Goal: Task Accomplishment & Management: Use online tool/utility

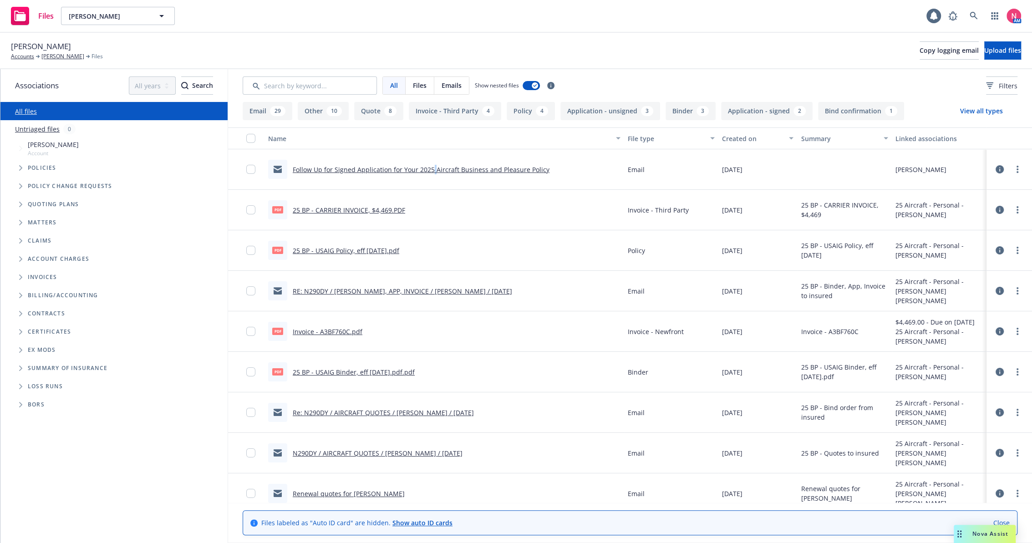
drag, startPoint x: 69, startPoint y: 56, endPoint x: 432, endPoint y: 169, distance: 379.8
click at [432, 169] on link "Follow Up for Signed Application for Your 2025 Aircraft Business and Pleasure P…" at bounding box center [421, 169] width 257 height 9
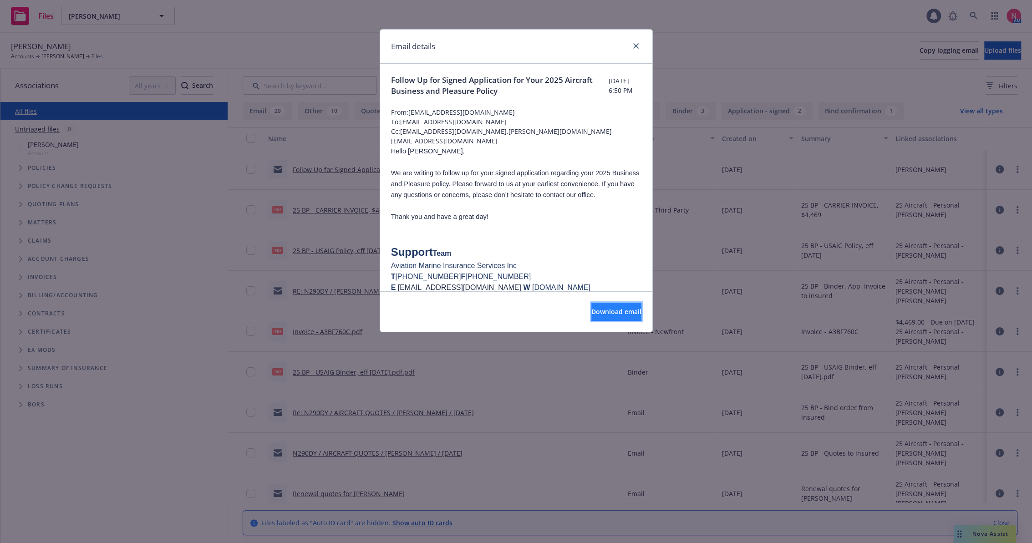
click at [610, 304] on button "Download email" at bounding box center [616, 312] width 50 height 18
click at [639, 46] on link "close" at bounding box center [635, 46] width 11 height 11
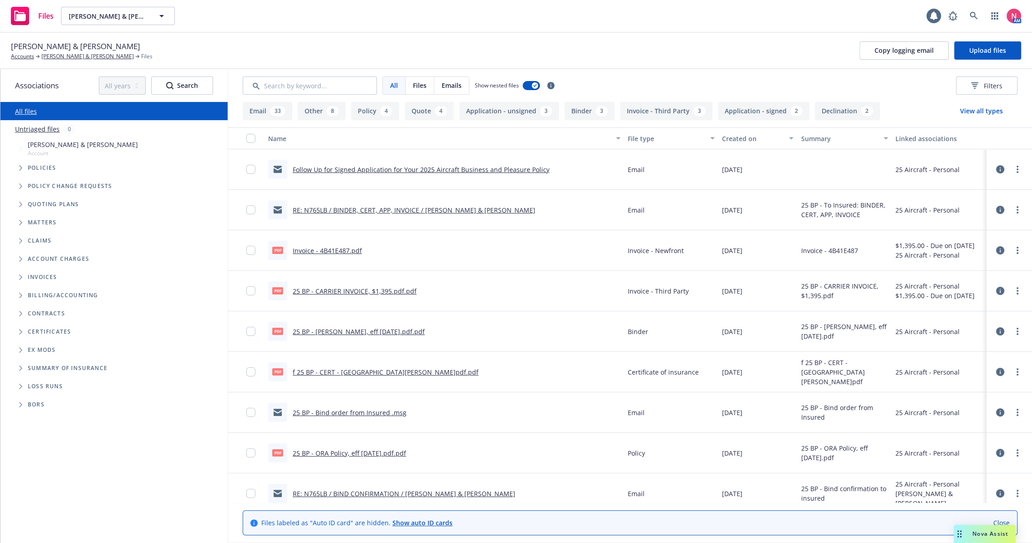
click at [382, 167] on link "Follow Up for Signed Application for Your 2025 Aircraft Business and Pleasure P…" at bounding box center [421, 169] width 257 height 9
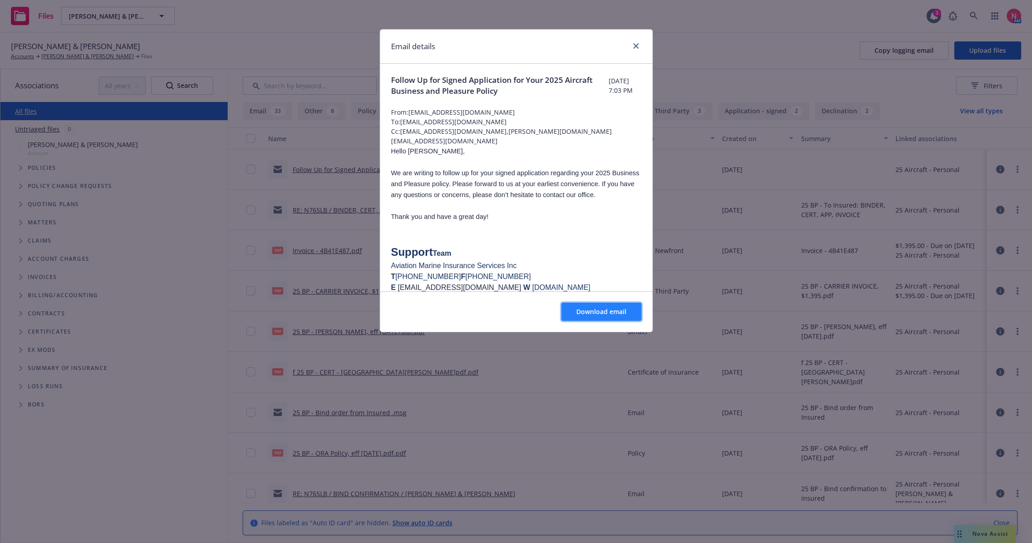
drag, startPoint x: 611, startPoint y: 311, endPoint x: 622, endPoint y: 302, distance: 14.2
click at [611, 312] on span "Download email" at bounding box center [601, 311] width 50 height 9
click at [632, 45] on link "close" at bounding box center [635, 46] width 11 height 11
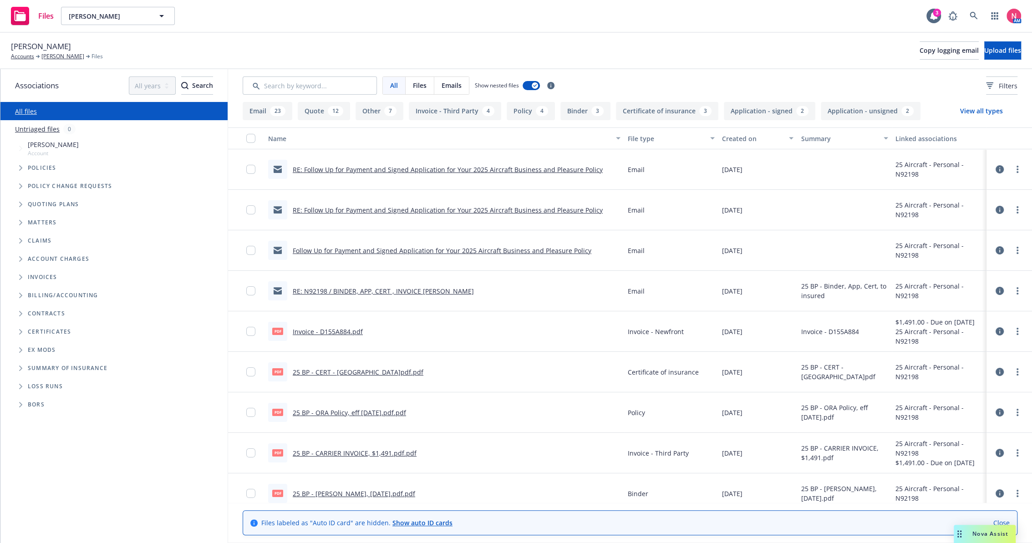
click at [353, 166] on link "RE: Follow Up for Payment and Signed Application for Your 2025 Aircraft Busines…" at bounding box center [448, 169] width 310 height 9
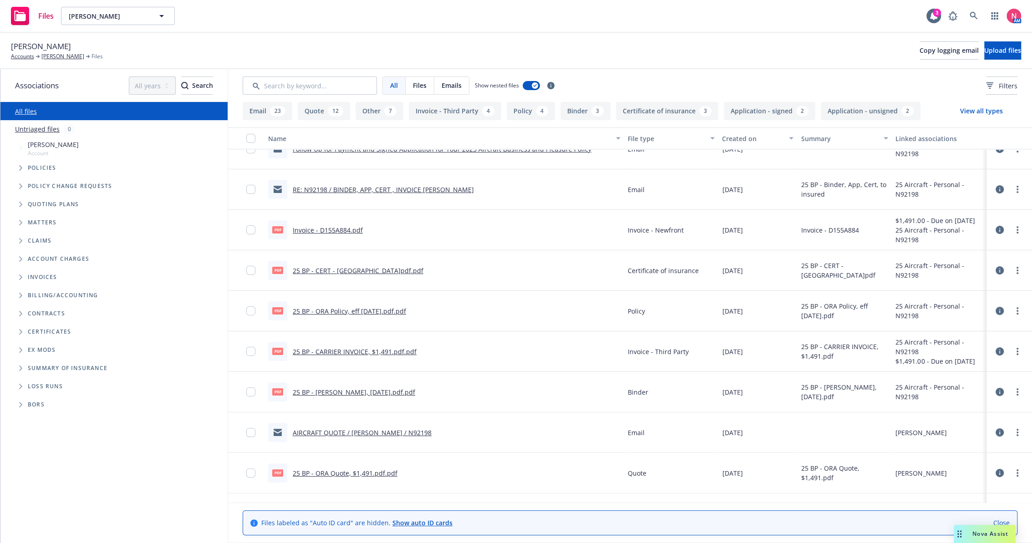
click at [331, 310] on link "25 BP - ORA Policy, eff 08.26.2025.pdf.pdf" at bounding box center [349, 311] width 113 height 9
click at [352, 266] on link "25 BP - CERT - Livermore Muni Airport.pdf.pdf" at bounding box center [358, 270] width 131 height 9
click at [919, 41] on button "Copy logging email" at bounding box center [948, 50] width 59 height 18
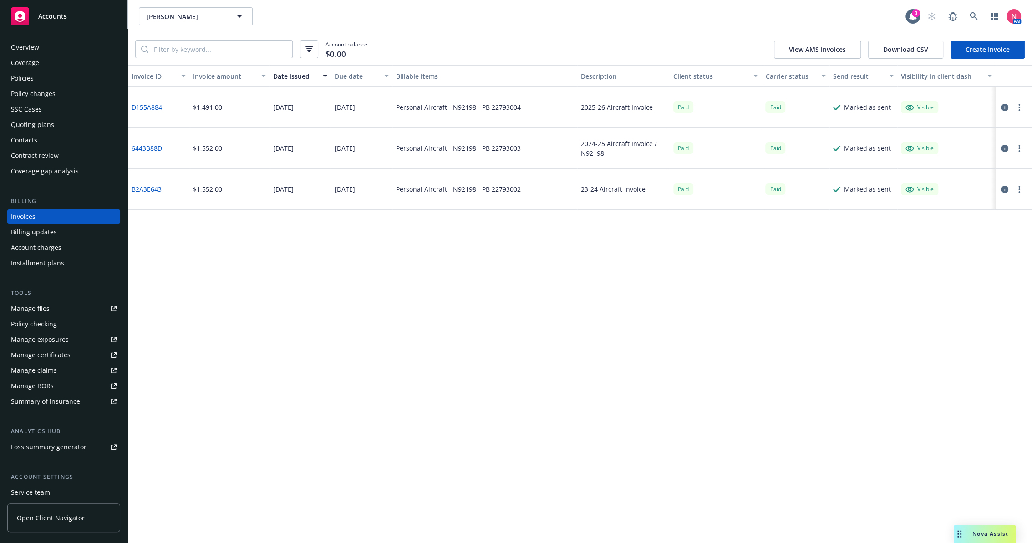
click at [36, 54] on div "Overview" at bounding box center [25, 47] width 28 height 15
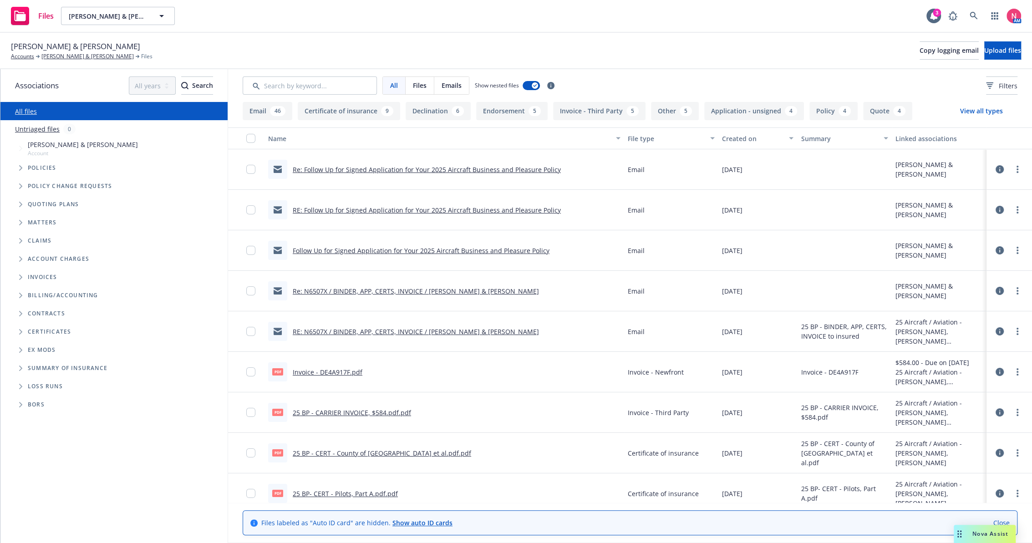
click at [393, 168] on link "Re: Follow Up for Signed Application for Your 2025 Aircraft Business and Pleasu…" at bounding box center [427, 169] width 268 height 9
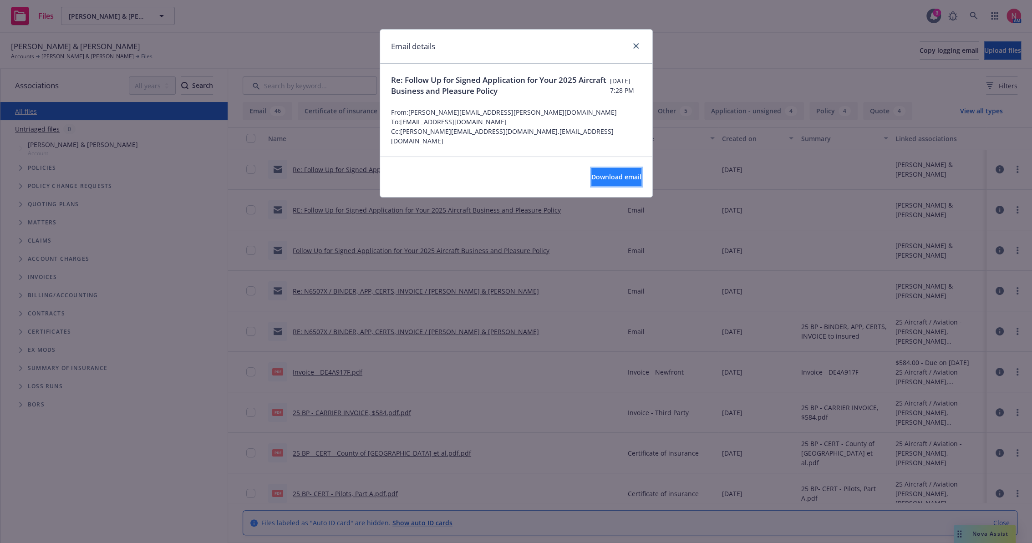
click at [621, 181] on span "Download email" at bounding box center [616, 176] width 50 height 9
drag, startPoint x: 635, startPoint y: 46, endPoint x: 650, endPoint y: 52, distance: 16.1
click at [635, 46] on icon "close" at bounding box center [635, 45] width 5 height 5
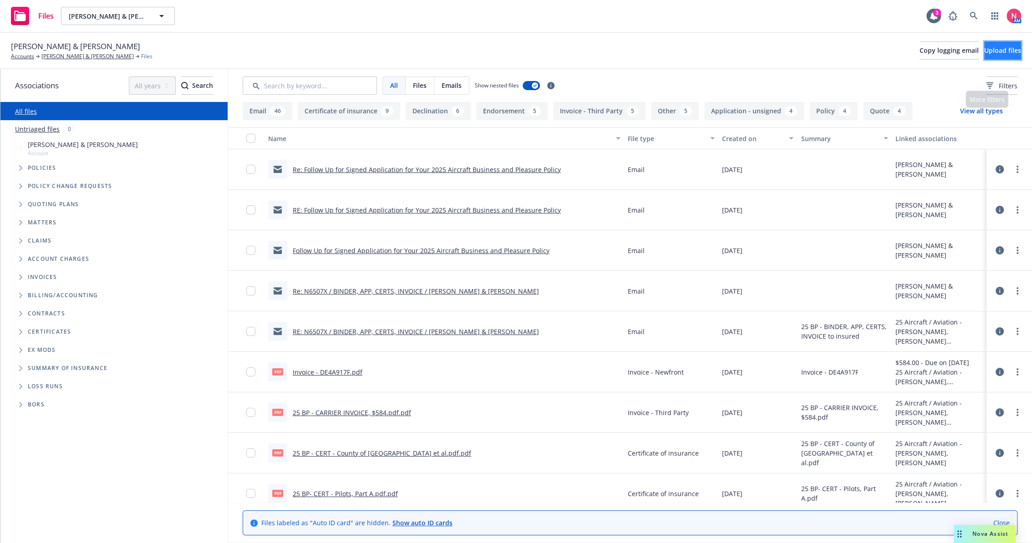
click at [989, 53] on span "Upload files" at bounding box center [1002, 50] width 37 height 9
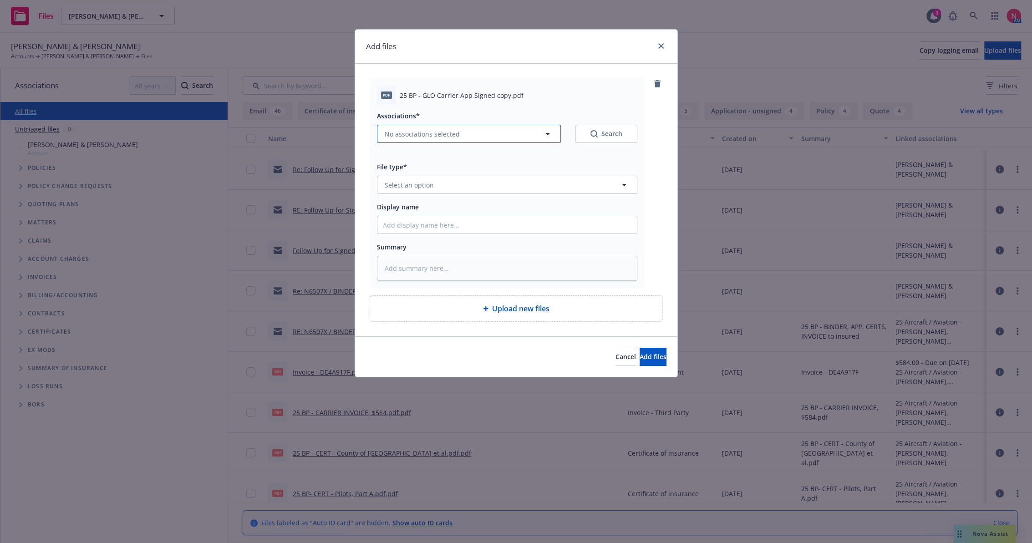
click at [443, 134] on span "No associations selected" at bounding box center [422, 134] width 75 height 10
type textarea "x"
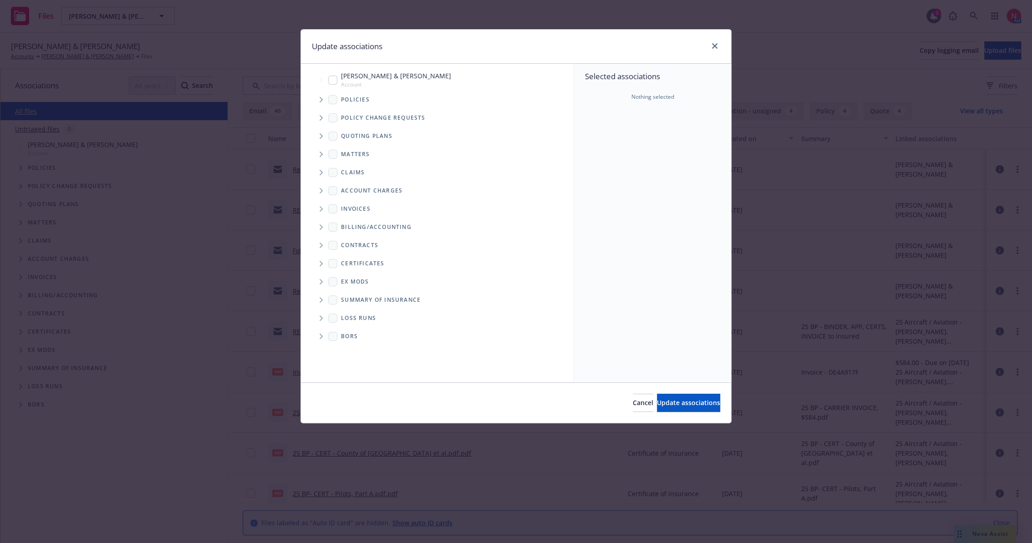
click at [333, 76] on input "Tree Example" at bounding box center [332, 80] width 9 height 9
checkbox input "true"
click at [680, 410] on button "Update associations" at bounding box center [688, 403] width 63 height 18
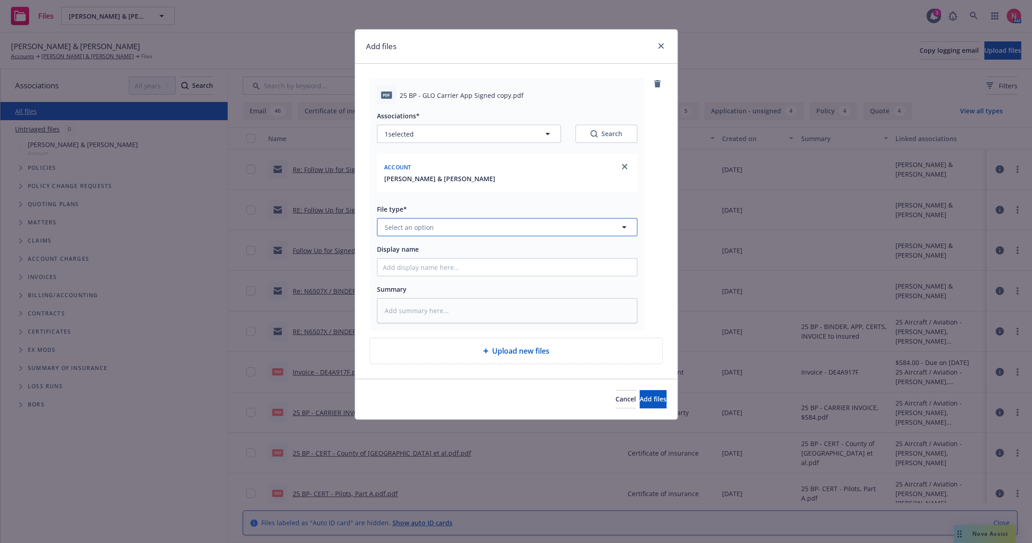
click at [436, 224] on button "Select an option" at bounding box center [507, 227] width 260 height 18
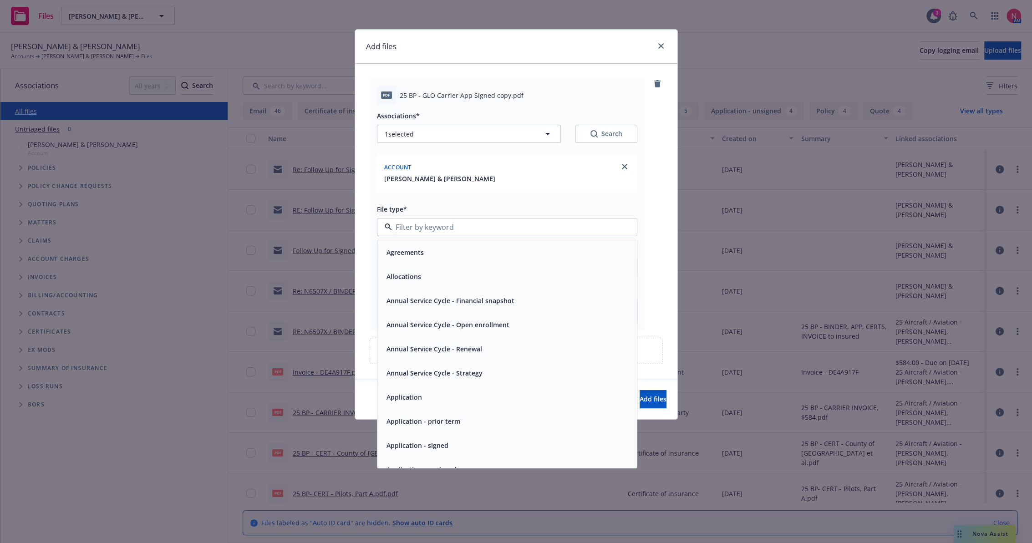
click at [440, 439] on div "Application - signed" at bounding box center [416, 445] width 67 height 13
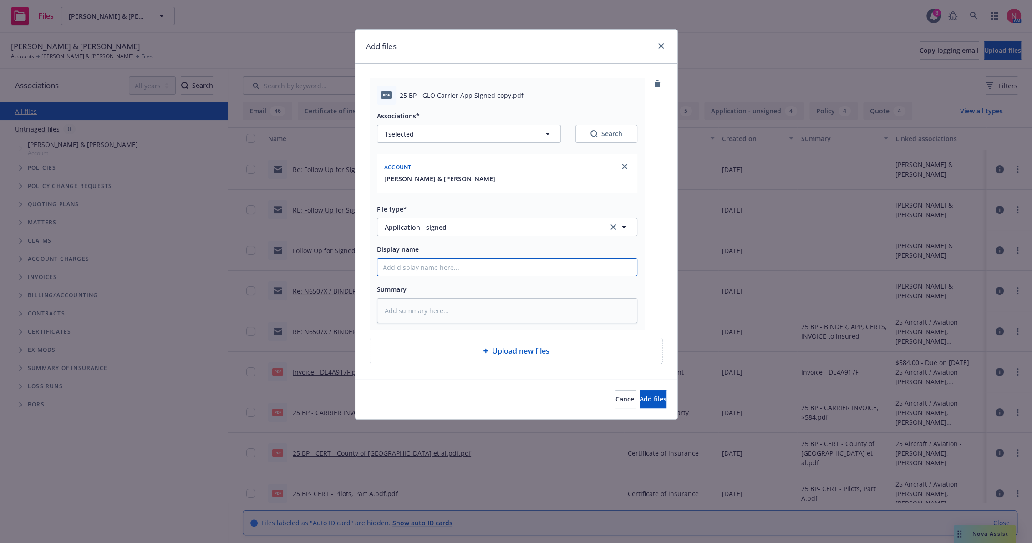
click at [451, 267] on input "Display name" at bounding box center [506, 266] width 259 height 17
type textarea "x"
type input "2"
type textarea "x"
type input "25"
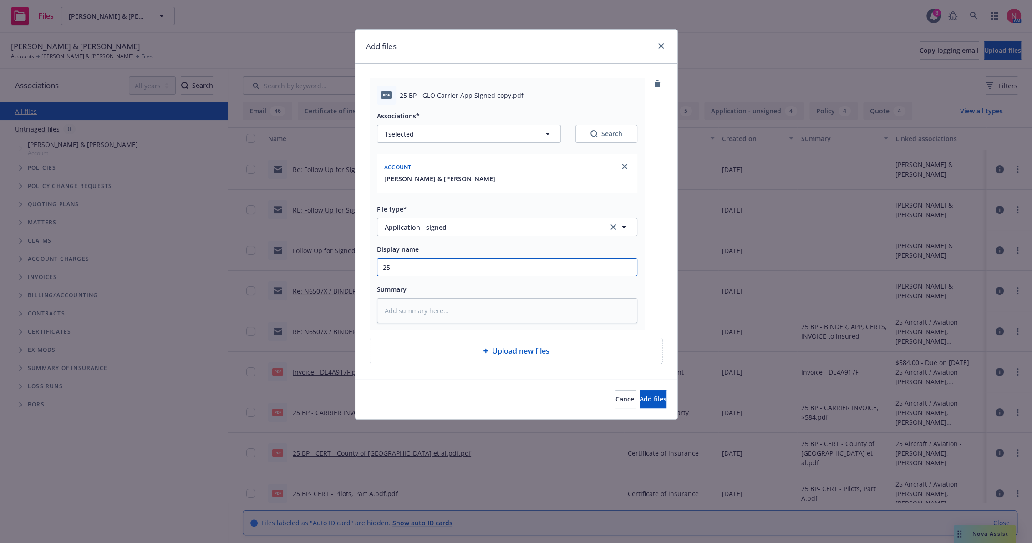
type textarea "x"
type input "25"
type textarea "x"
type input "25 b"
type textarea "x"
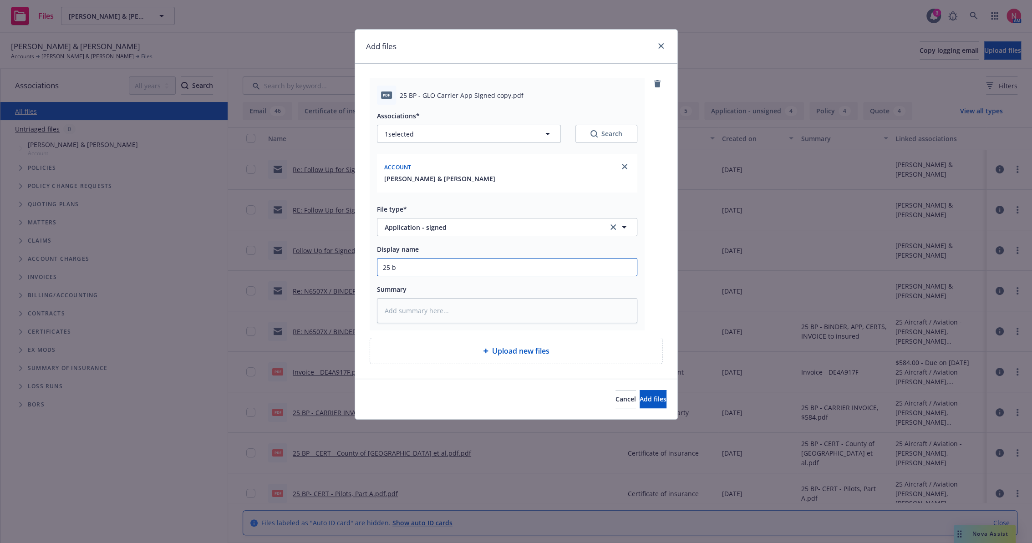
type input "25 bp"
type textarea "x"
type input "2"
type textarea "x"
type input "25"
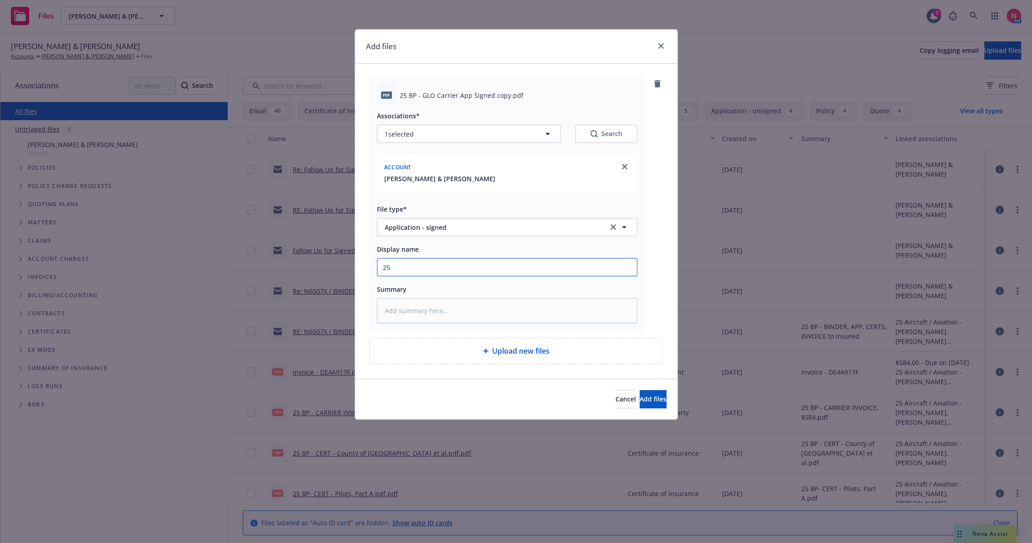
type textarea "x"
type input "25 b"
type textarea "x"
type input "25 bp"
type textarea "x"
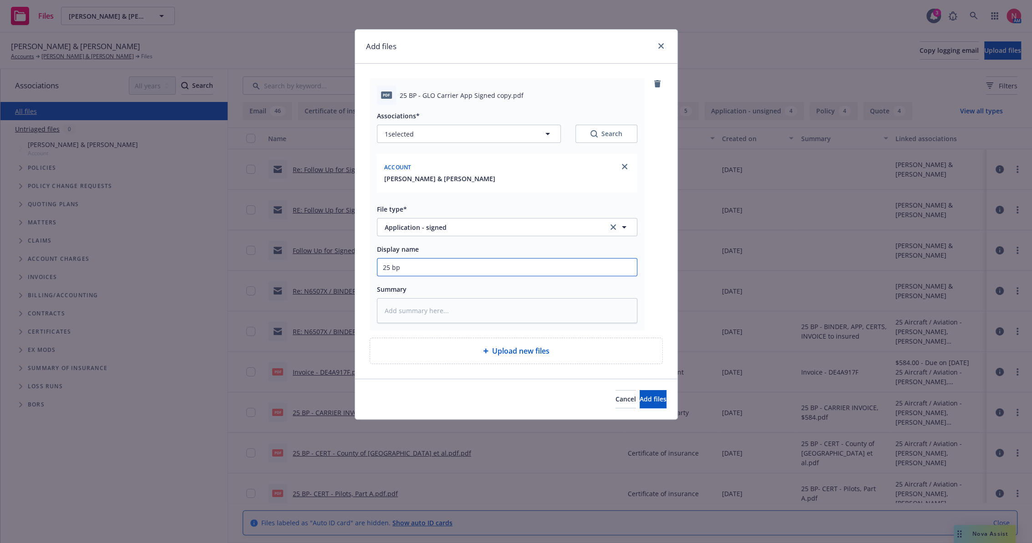
type input "25 bp"
type textarea "x"
type input "25 bp g"
type textarea "x"
type input "25 BP GLO App Signed"
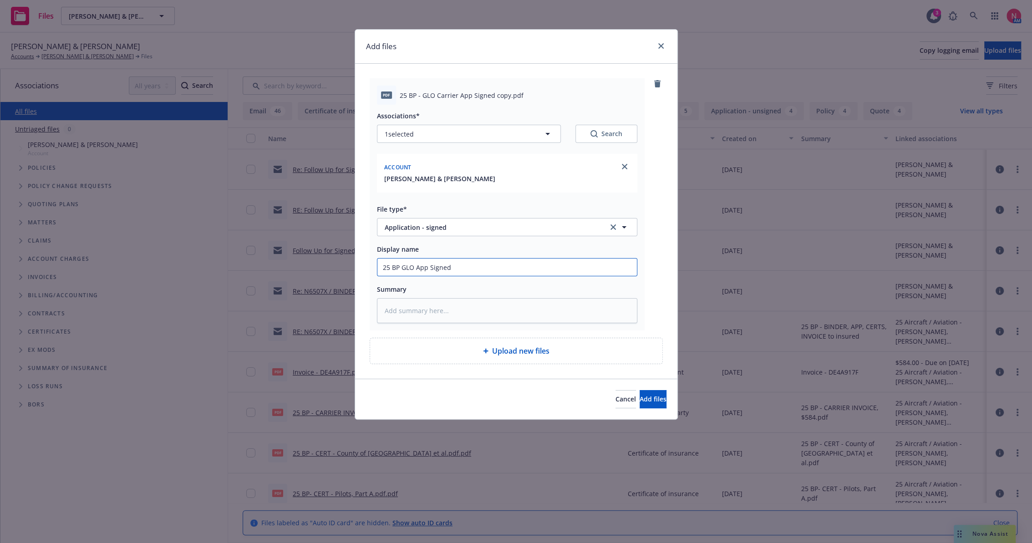
click at [639, 390] on button "Add files" at bounding box center [652, 399] width 27 height 18
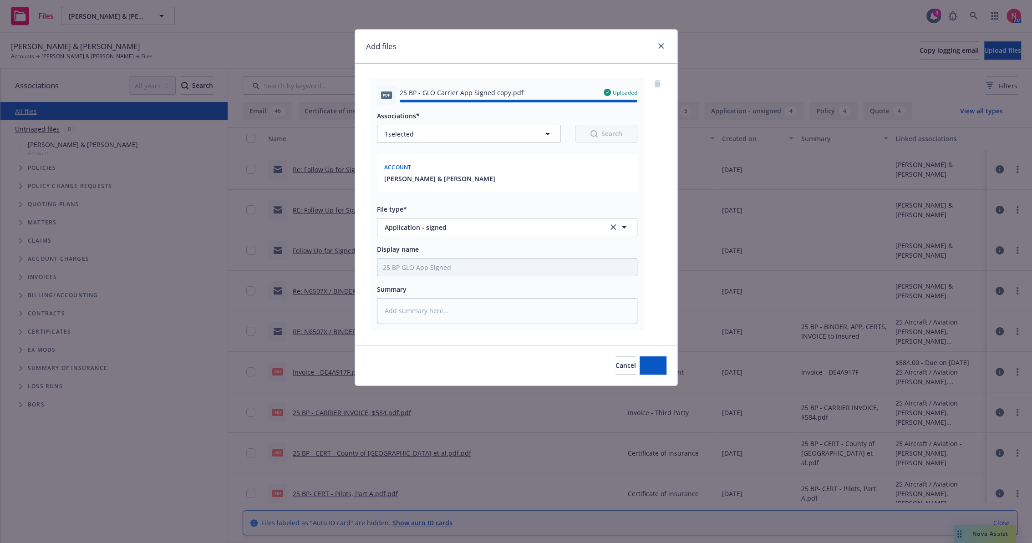
type textarea "x"
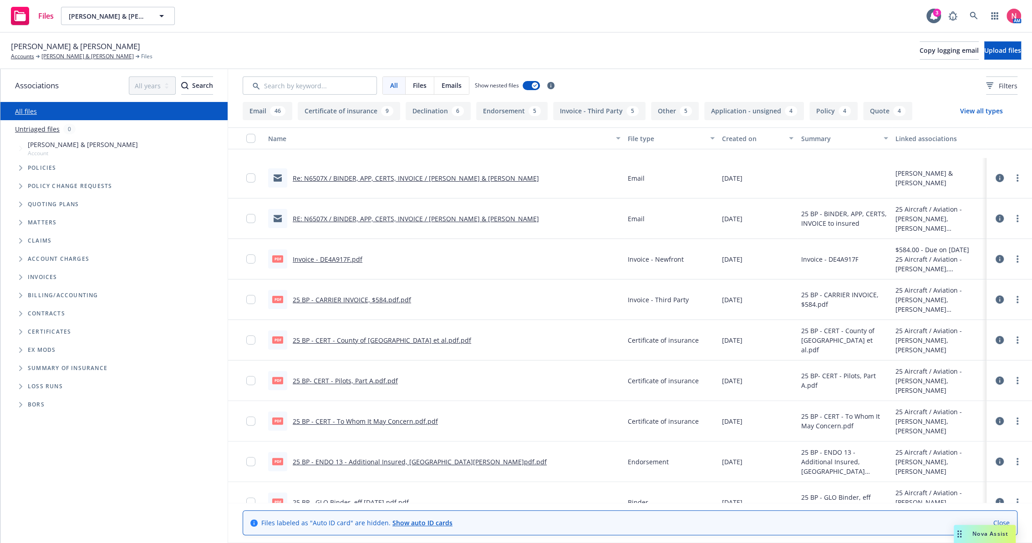
scroll to position [253, 0]
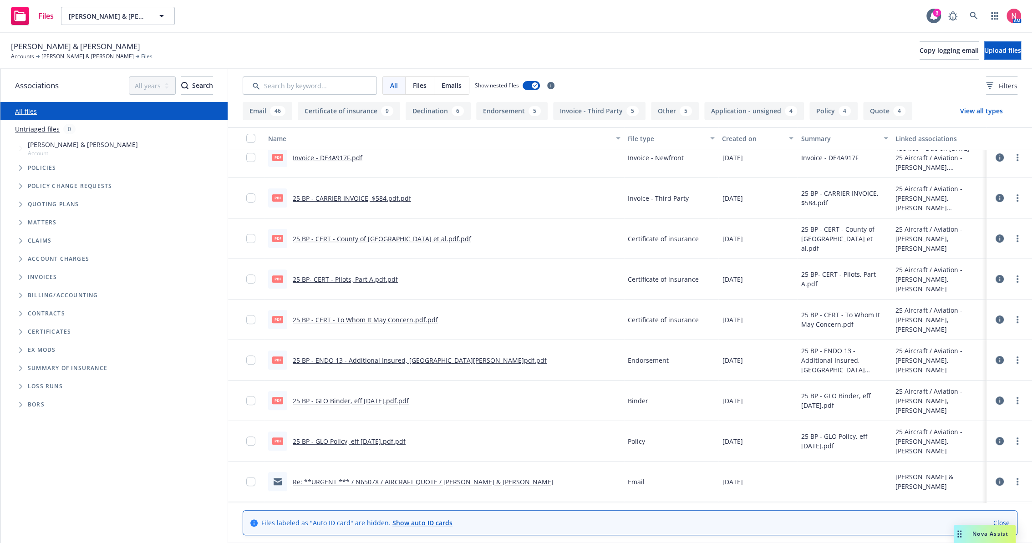
click at [351, 438] on link "25 BP - GLO Policy, eff 08.19.2025.pdf.pdf" at bounding box center [349, 441] width 113 height 9
click at [352, 348] on div "pdf 25 BP - ENDO 13 - Additional Insured, County of Amador.pdf.pdf" at bounding box center [444, 360] width 360 height 41
click at [352, 356] on link "25 BP - ENDO 13 - Additional Insured, County of Amador.pdf.pdf" at bounding box center [420, 360] width 254 height 9
click at [345, 317] on link "25 BP - CERT - To Whom It May Concern.pdf.pdf" at bounding box center [365, 319] width 145 height 9
click at [343, 275] on link "25 BP- CERT - Pilots, Part A.pdf.pdf" at bounding box center [345, 279] width 105 height 9
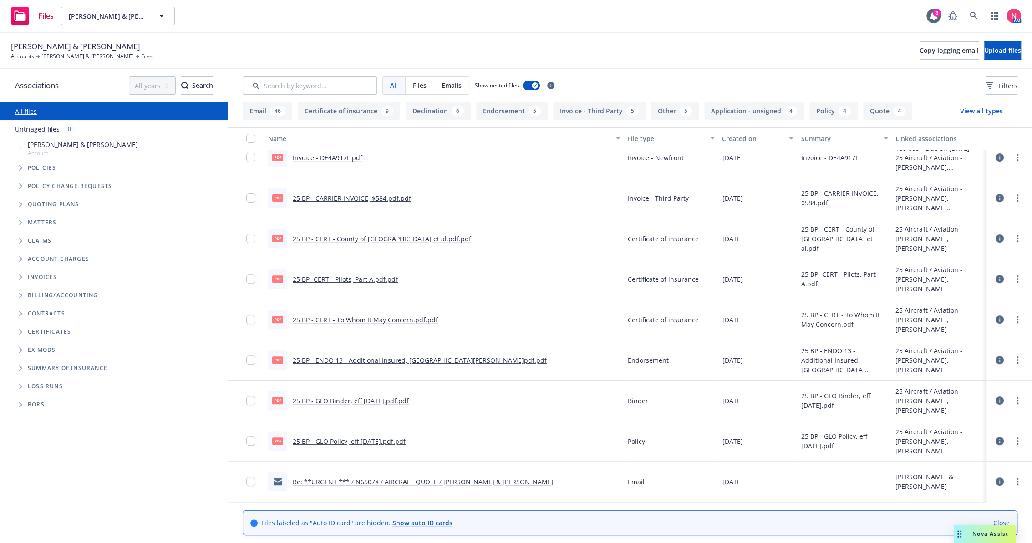
click at [353, 238] on link "25 BP - CERT - County of Amador et al.pdf.pdf" at bounding box center [382, 238] width 178 height 9
click at [939, 49] on button "Copy logging email" at bounding box center [948, 50] width 59 height 18
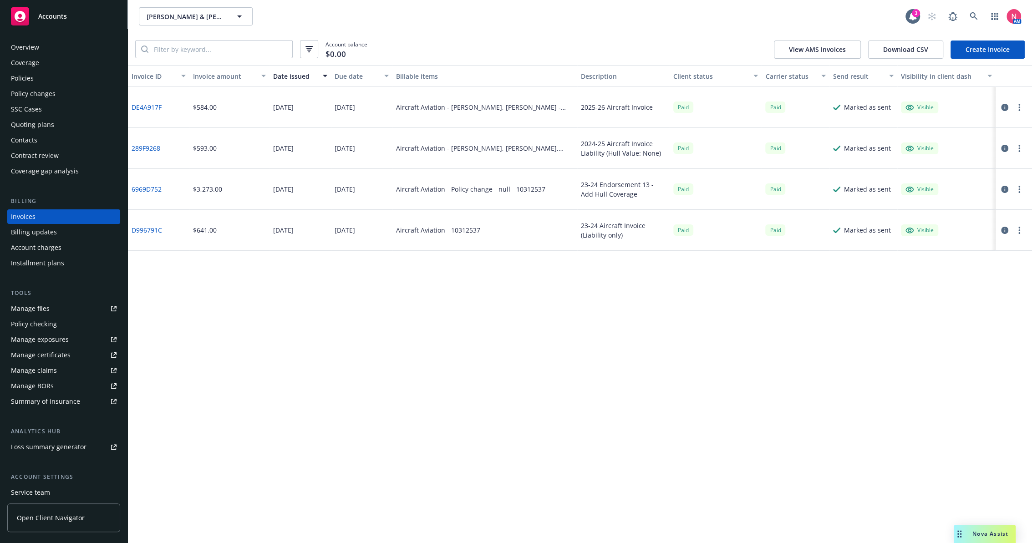
click at [30, 50] on div "Overview" at bounding box center [25, 47] width 28 height 15
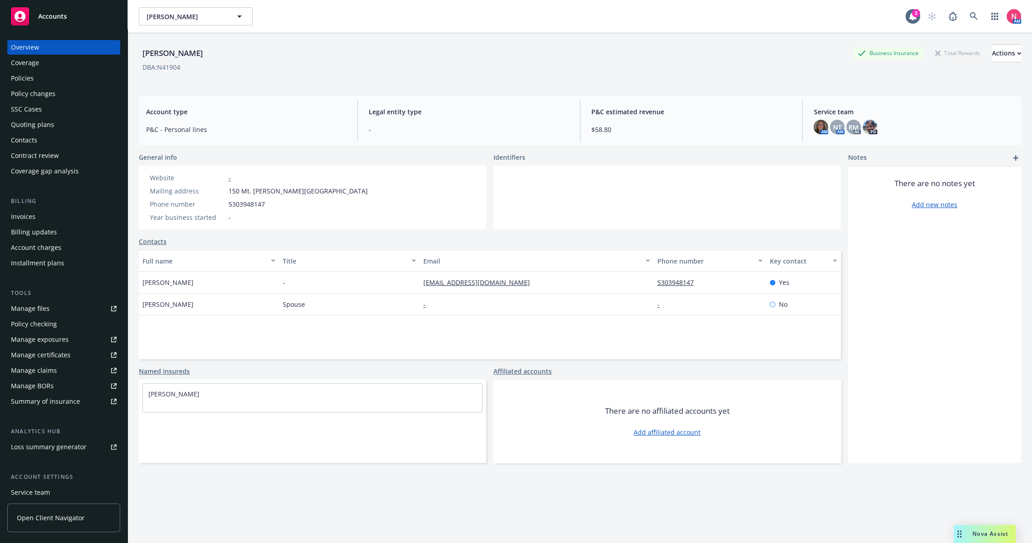
click at [71, 222] on div "Invoices" at bounding box center [64, 216] width 106 height 15
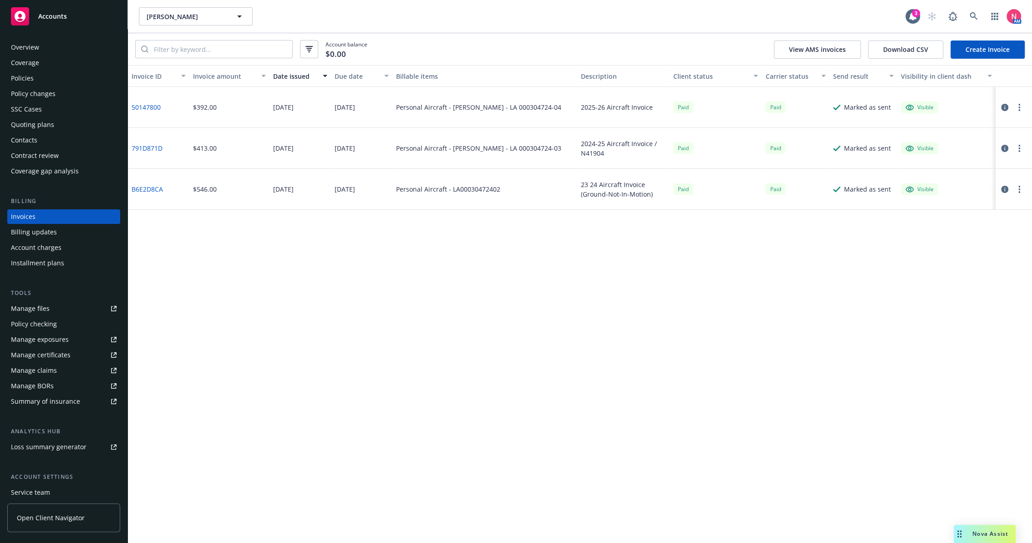
click at [40, 46] on div "Overview" at bounding box center [64, 47] width 106 height 15
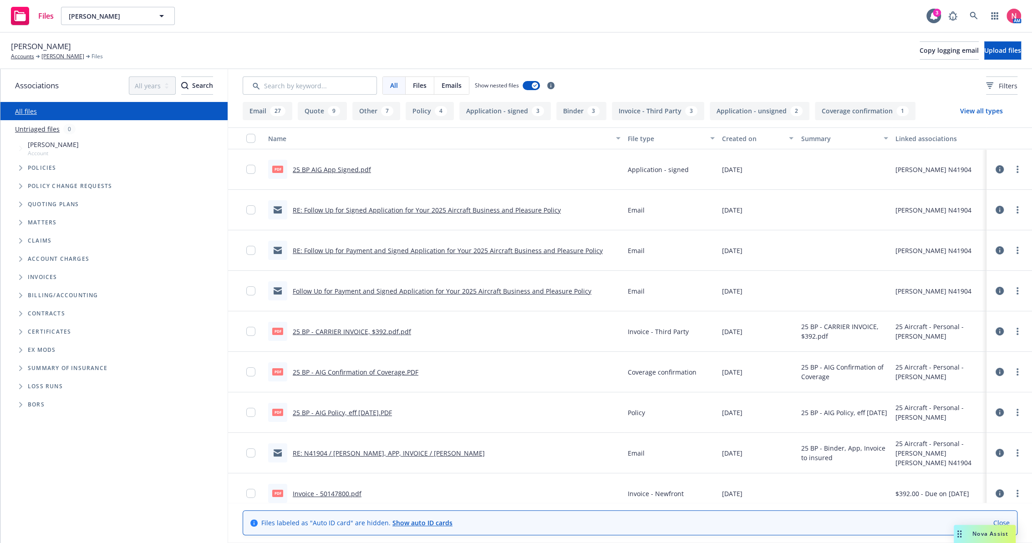
click at [347, 410] on link "25 BP - AIG Policy, eff [DATE].PDF" at bounding box center [342, 412] width 99 height 9
click at [929, 41] on div "[PERSON_NAME] Accounts [PERSON_NAME] Files Copy logging email Upload files" at bounding box center [516, 51] width 1010 height 20
click at [927, 46] on span "Copy logging email" at bounding box center [948, 50] width 59 height 9
